Goal: Task Accomplishment & Management: Complete application form

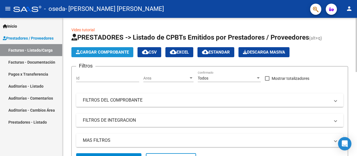
click at [110, 53] on span "Cargar Comprobante" at bounding box center [102, 52] width 53 height 5
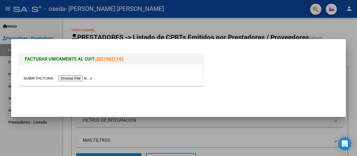
click at [85, 78] on input "file" at bounding box center [58, 78] width 71 height 6
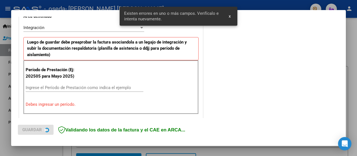
scroll to position [149, 0]
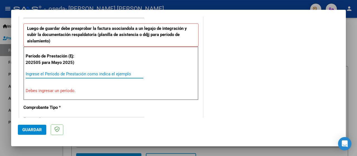
click at [41, 73] on input "Ingrese el Período de Prestación como indica el ejemplo" at bounding box center [85, 73] width 118 height 5
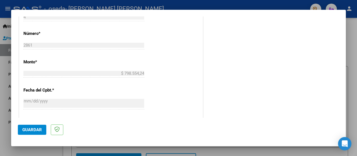
scroll to position [232, 0]
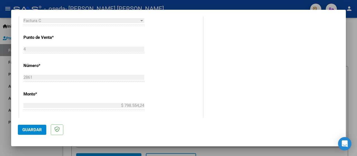
type input "202508"
click at [32, 129] on span "Guardar" at bounding box center [32, 129] width 20 height 5
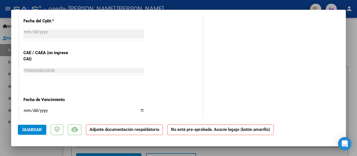
scroll to position [335, 0]
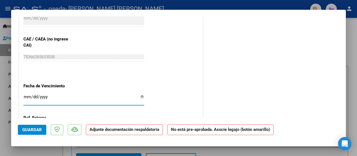
click at [141, 96] on input "Ingresar la fecha" at bounding box center [83, 99] width 121 height 9
type input "[DATE]"
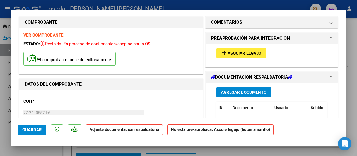
scroll to position [0, 0]
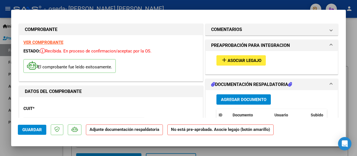
click at [250, 62] on span "Asociar Legajo" at bounding box center [245, 60] width 34 height 5
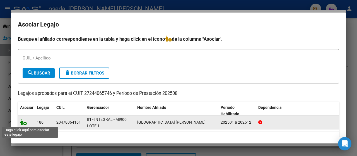
click at [24, 123] on icon at bounding box center [23, 122] width 7 height 6
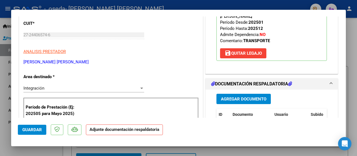
scroll to position [112, 0]
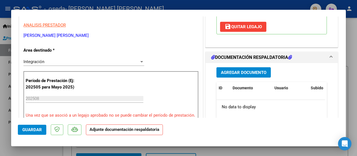
click at [251, 70] on span "Agregar Documento" at bounding box center [243, 72] width 45 height 5
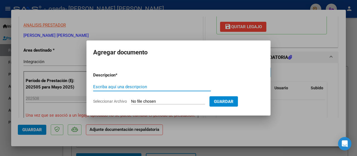
click at [104, 88] on input "Escriba aquí una descripcion" at bounding box center [152, 86] width 118 height 5
type input "a"
type input "ASISTENCIA"
click at [186, 102] on input "Seleccionar Archivo" at bounding box center [168, 101] width 74 height 5
type input "C:\fakepath\img-250907204723-001.pdf"
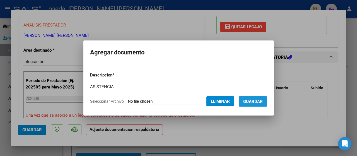
click at [256, 100] on span "Guardar" at bounding box center [253, 101] width 20 height 5
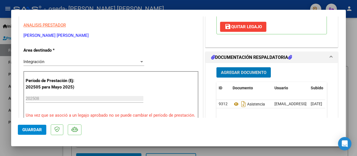
click at [37, 128] on span "Guardar" at bounding box center [32, 129] width 20 height 5
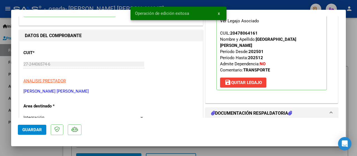
scroll to position [0, 0]
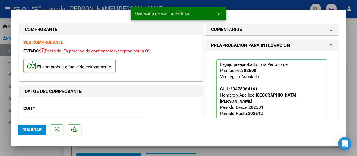
click at [352, 77] on div at bounding box center [178, 78] width 357 height 156
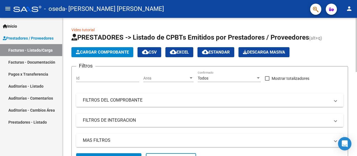
scroll to position [112, 0]
